Goal: Check status: Check status

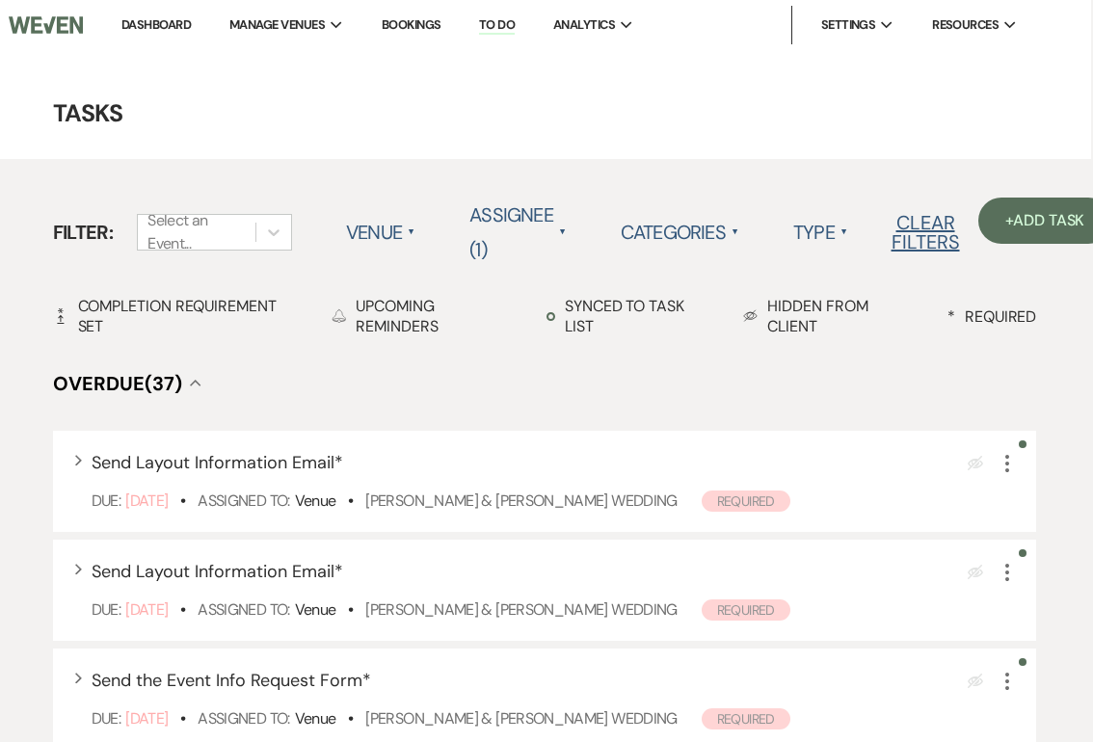
scroll to position [0, 2]
click at [424, 28] on link "Bookings" at bounding box center [412, 24] width 60 height 16
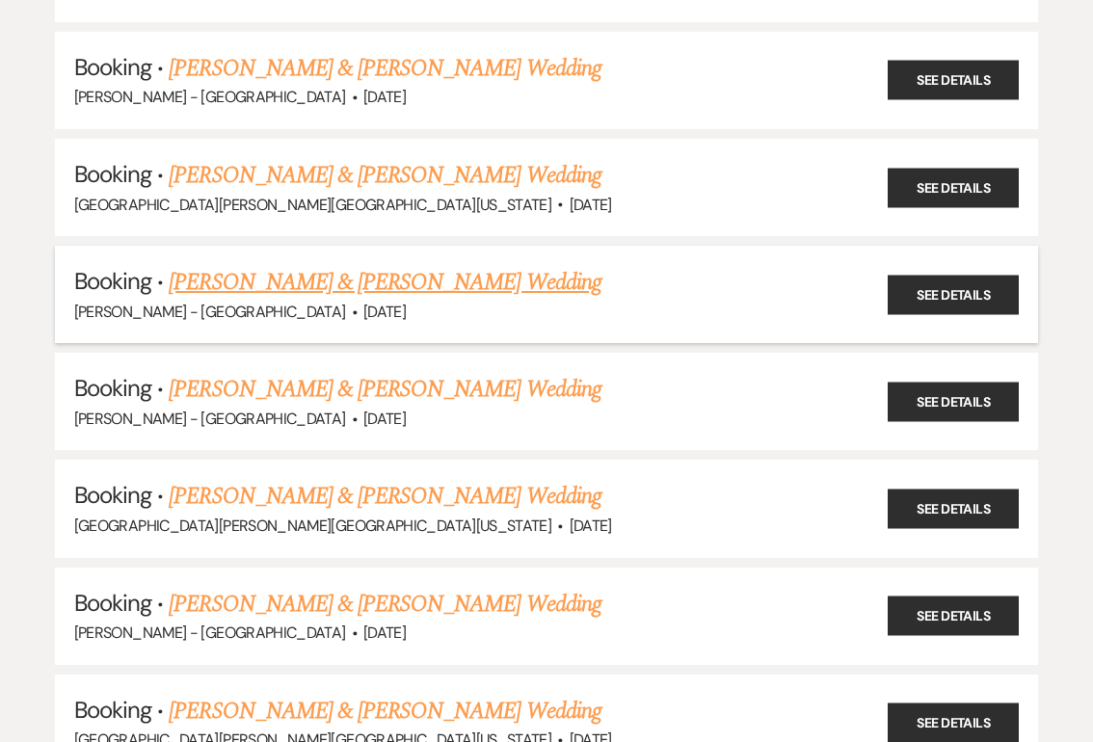
scroll to position [855, 0]
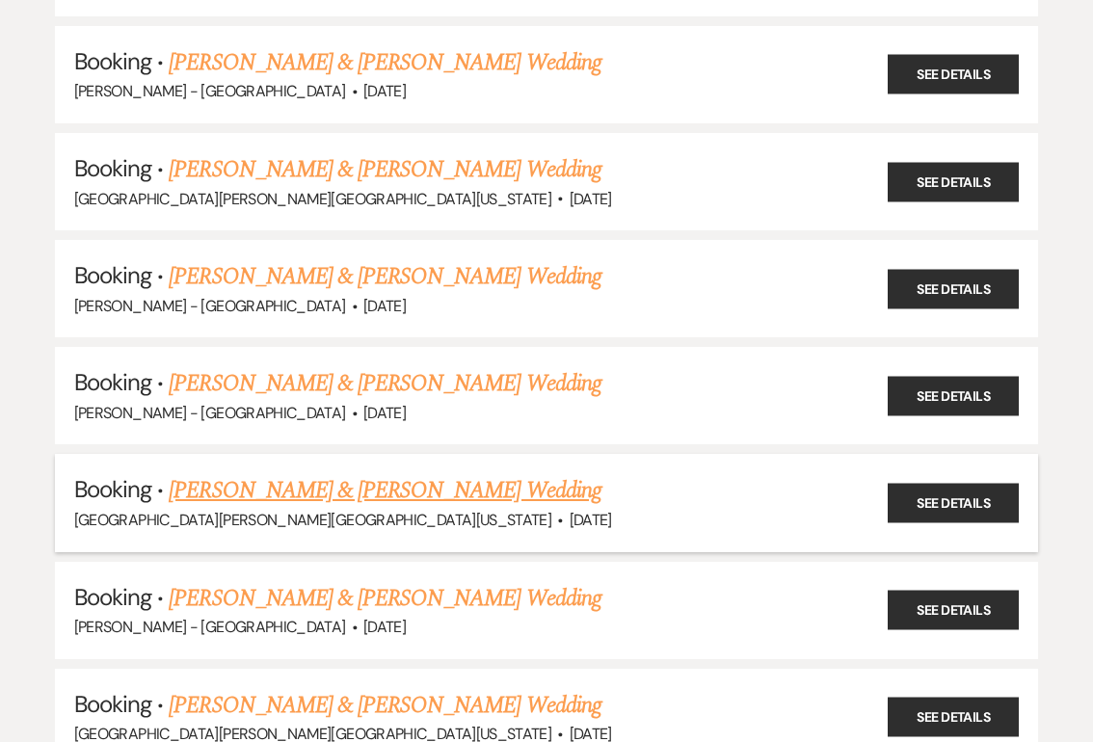
click at [314, 482] on h5 "Booking · [PERSON_NAME] & [PERSON_NAME] Wedding" at bounding box center [547, 490] width 946 height 35
click at [309, 473] on link "[PERSON_NAME] & [PERSON_NAME] Wedding" at bounding box center [385, 490] width 432 height 35
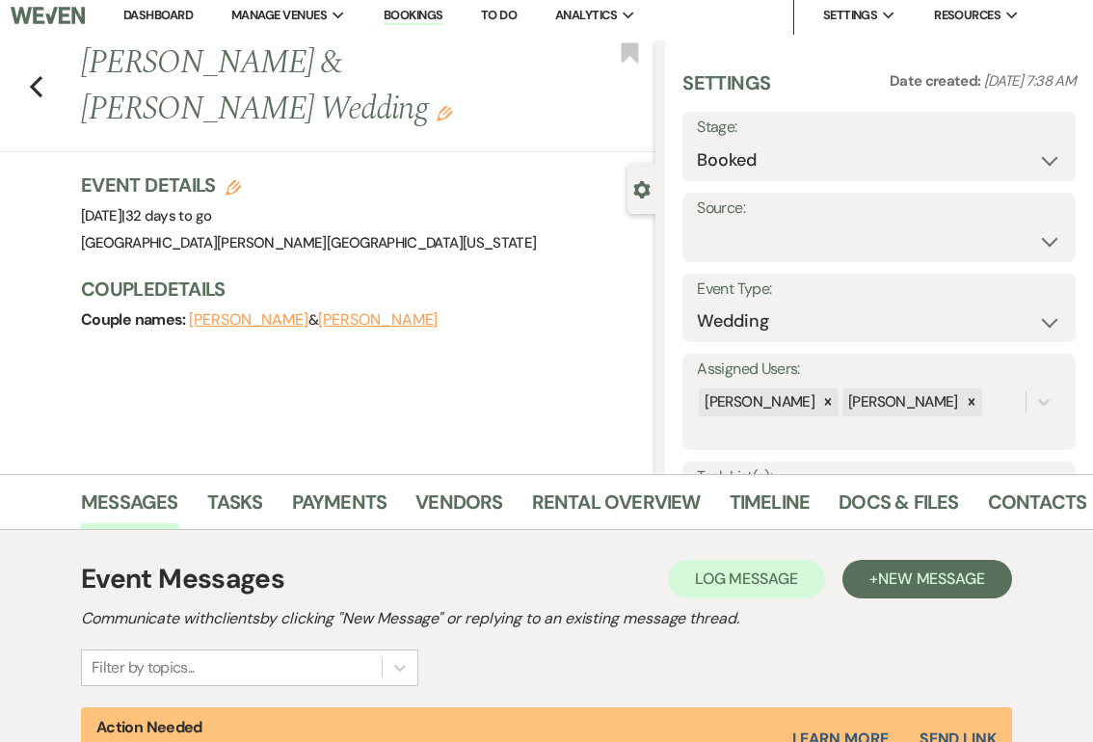
scroll to position [12, 0]
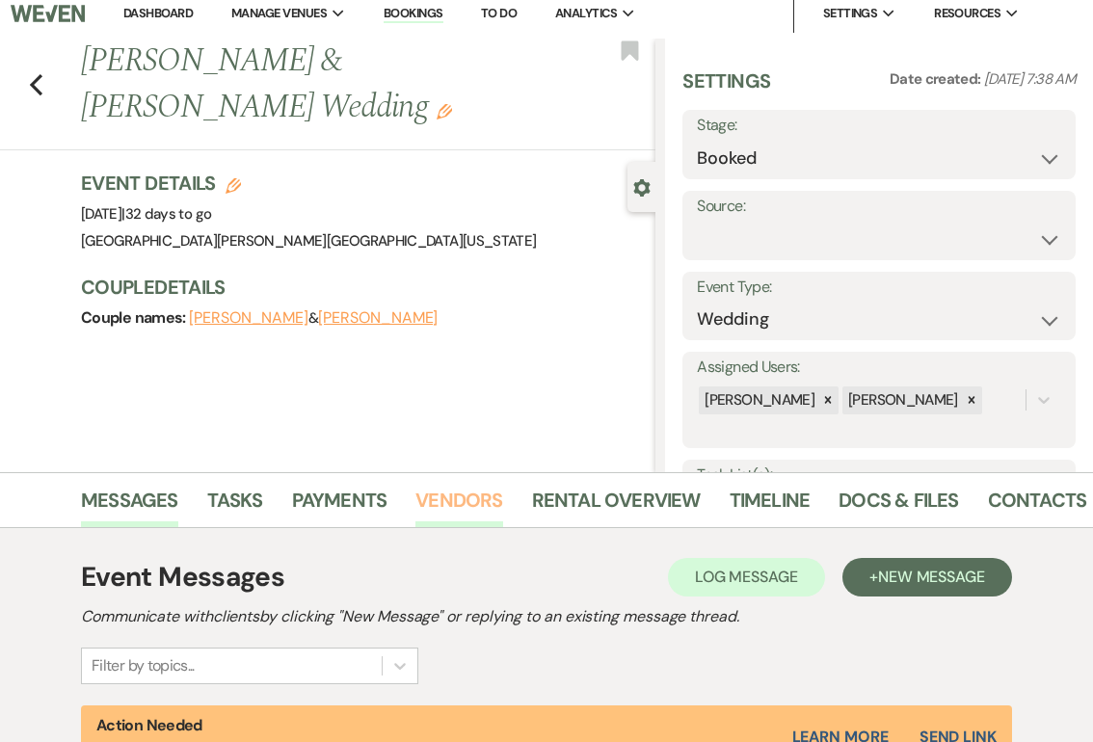
click at [478, 498] on link "Vendors" at bounding box center [459, 506] width 87 height 42
